Goal: Transaction & Acquisition: Purchase product/service

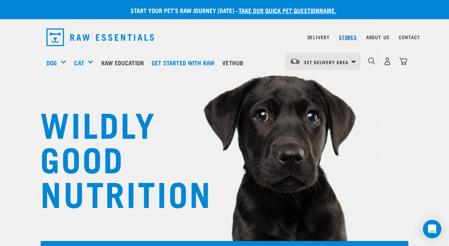
click at [348, 36] on link "Stores" at bounding box center [348, 37] width 18 height 3
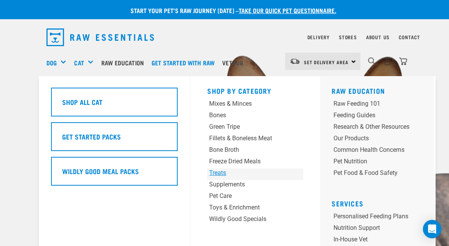
click at [220, 171] on div "Treats" at bounding box center [247, 172] width 76 height 9
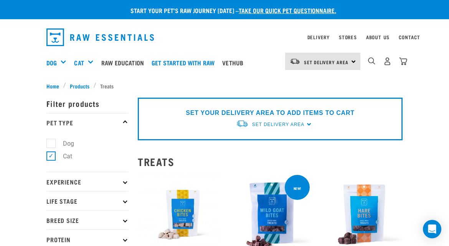
click at [51, 140] on label "Dog" at bounding box center [64, 143] width 26 height 10
click at [50, 140] on input "Dog" at bounding box center [48, 142] width 5 height 5
checkbox input "true"
click at [51, 154] on label "Cat" at bounding box center [63, 156] width 25 height 10
click at [49, 154] on input "Cat" at bounding box center [48, 154] width 5 height 5
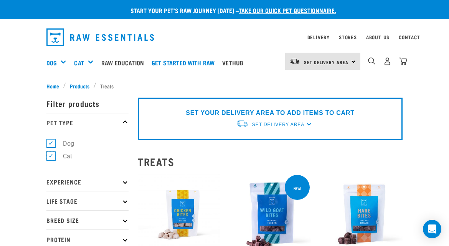
checkbox input "false"
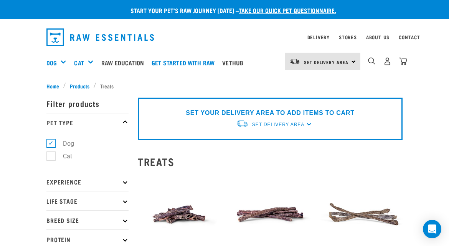
click at [308, 123] on div "SET YOUR DELIVERY AREA TO ADD ITEMS TO CART Set Delivery Area [GEOGRAPHIC_DATA]…" at bounding box center [270, 118] width 265 height 43
click at [285, 123] on span "Set Delivery Area" at bounding box center [278, 124] width 52 height 5
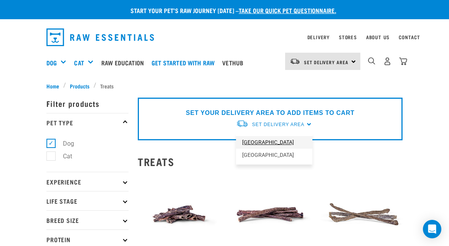
click at [260, 140] on link "[GEOGRAPHIC_DATA]" at bounding box center [274, 142] width 76 height 13
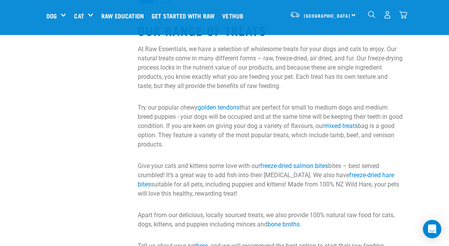
scroll to position [1767, 0]
